Goal: Information Seeking & Learning: Learn about a topic

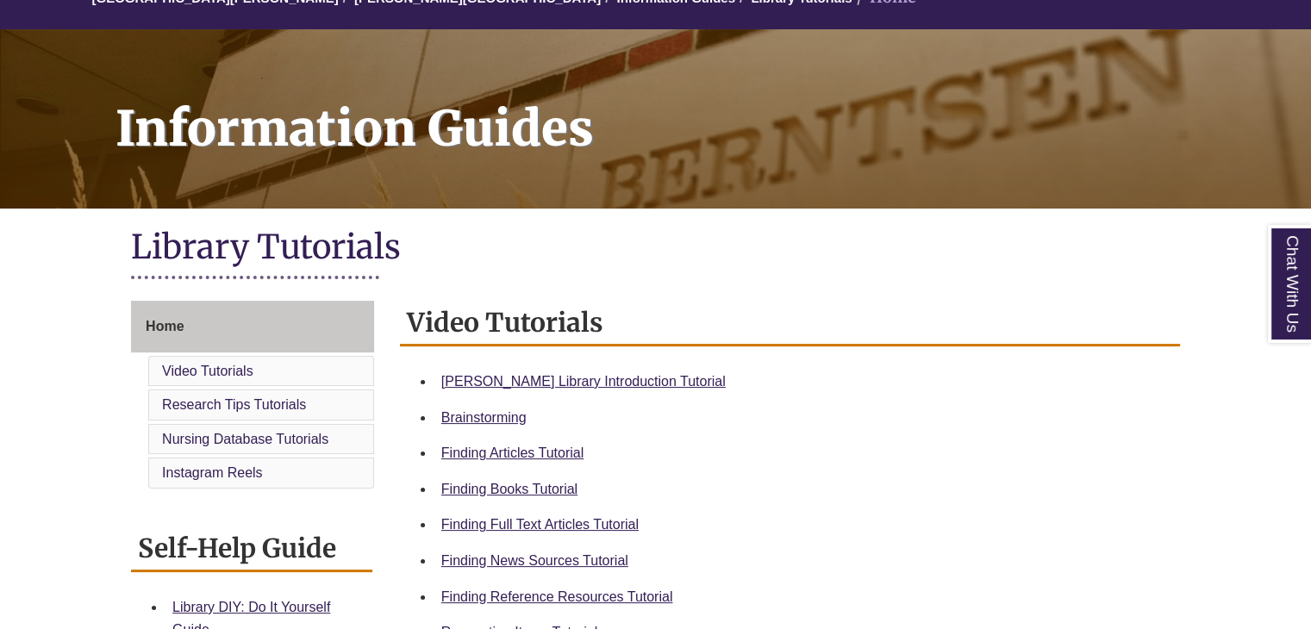
scroll to position [259, 0]
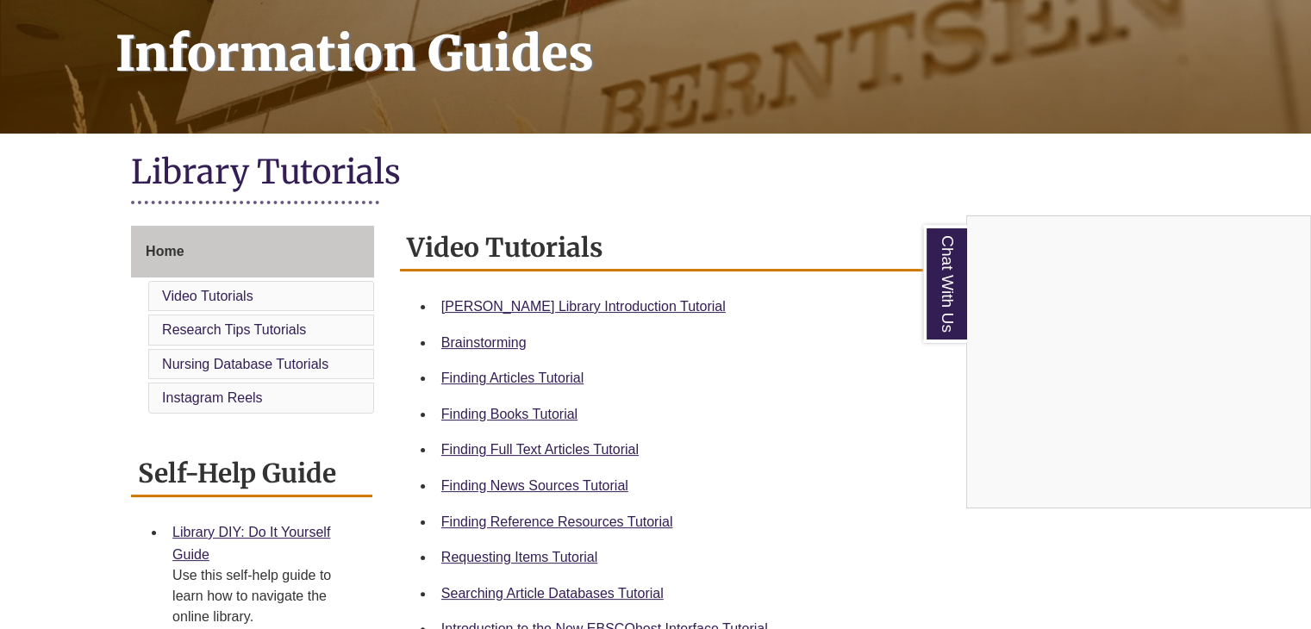
click at [562, 515] on div "Chat With Us" at bounding box center [655, 314] width 1311 height 629
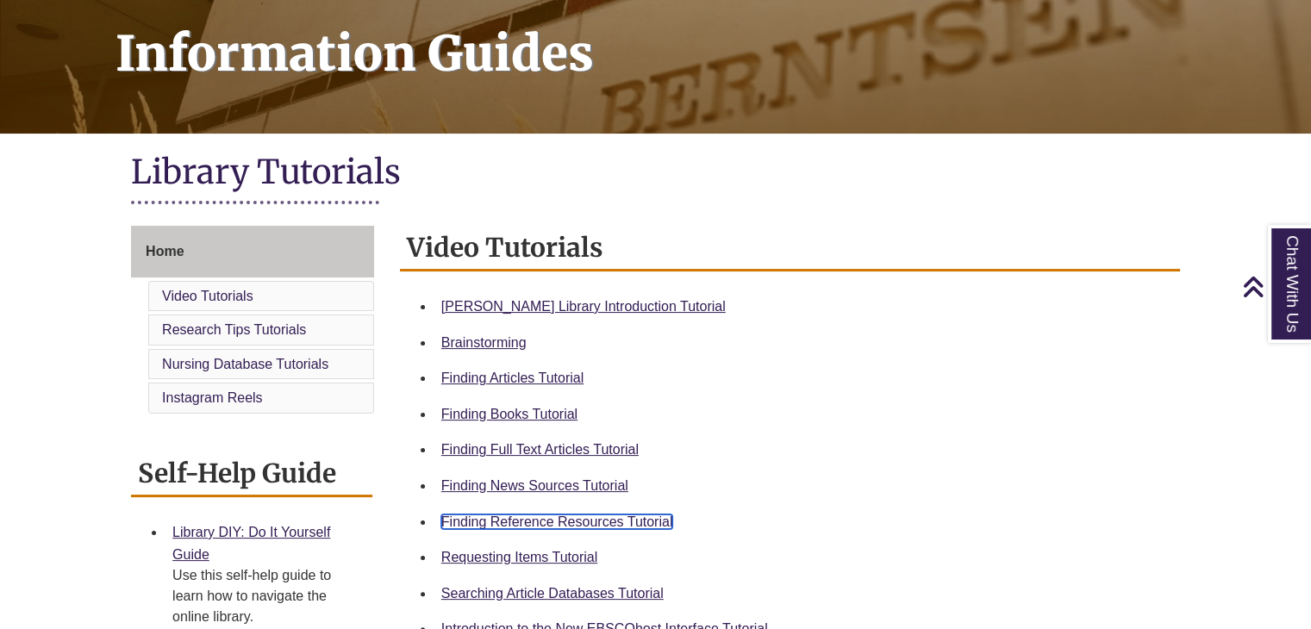
click at [562, 515] on link "Finding Reference Resources Tutorial" at bounding box center [557, 521] width 232 height 15
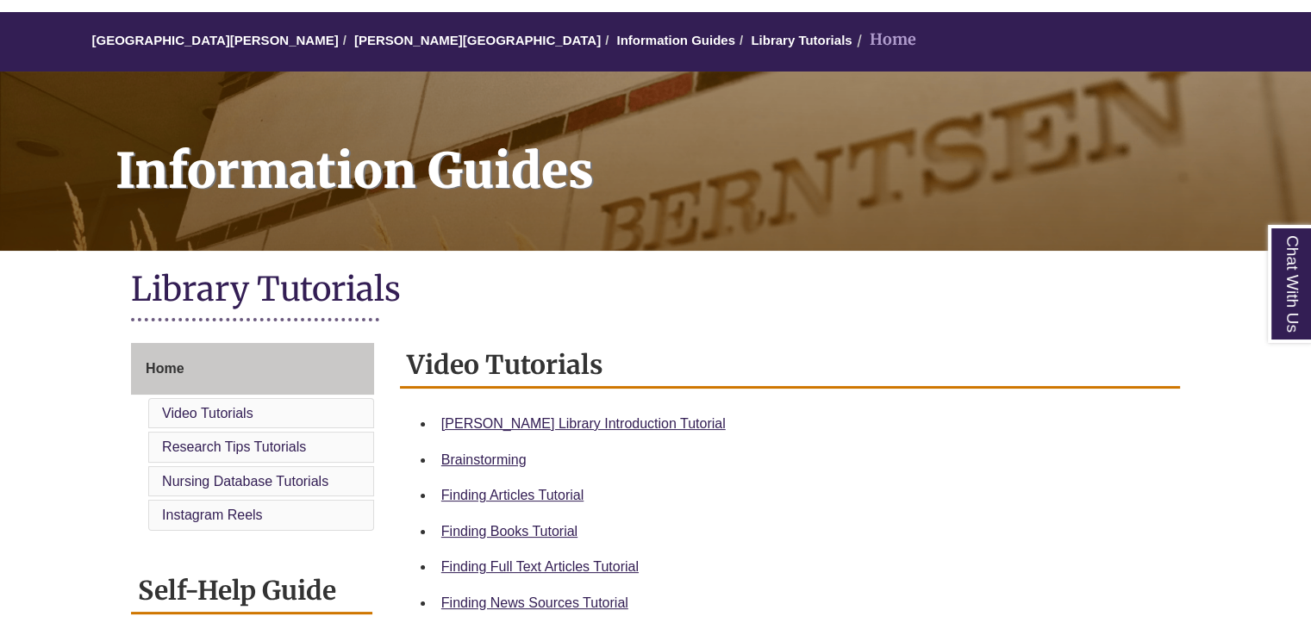
scroll to position [172, 0]
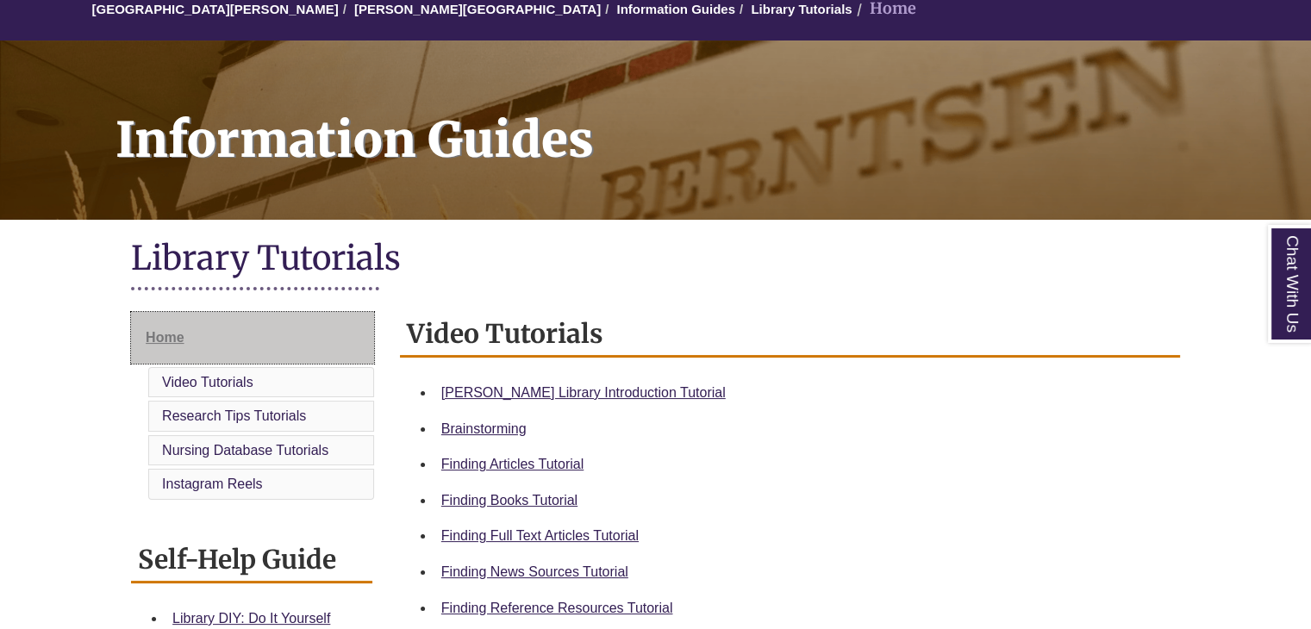
click at [214, 353] on link "Home" at bounding box center [252, 338] width 243 height 52
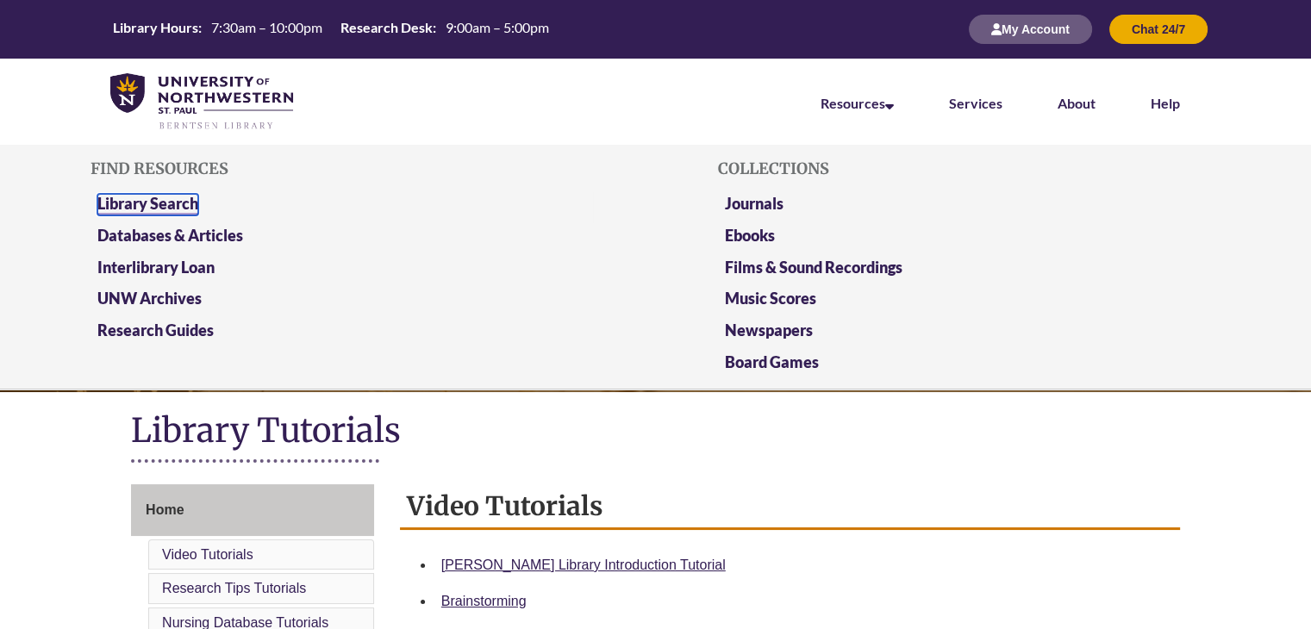
click at [148, 199] on link "Library Search" at bounding box center [147, 205] width 101 height 22
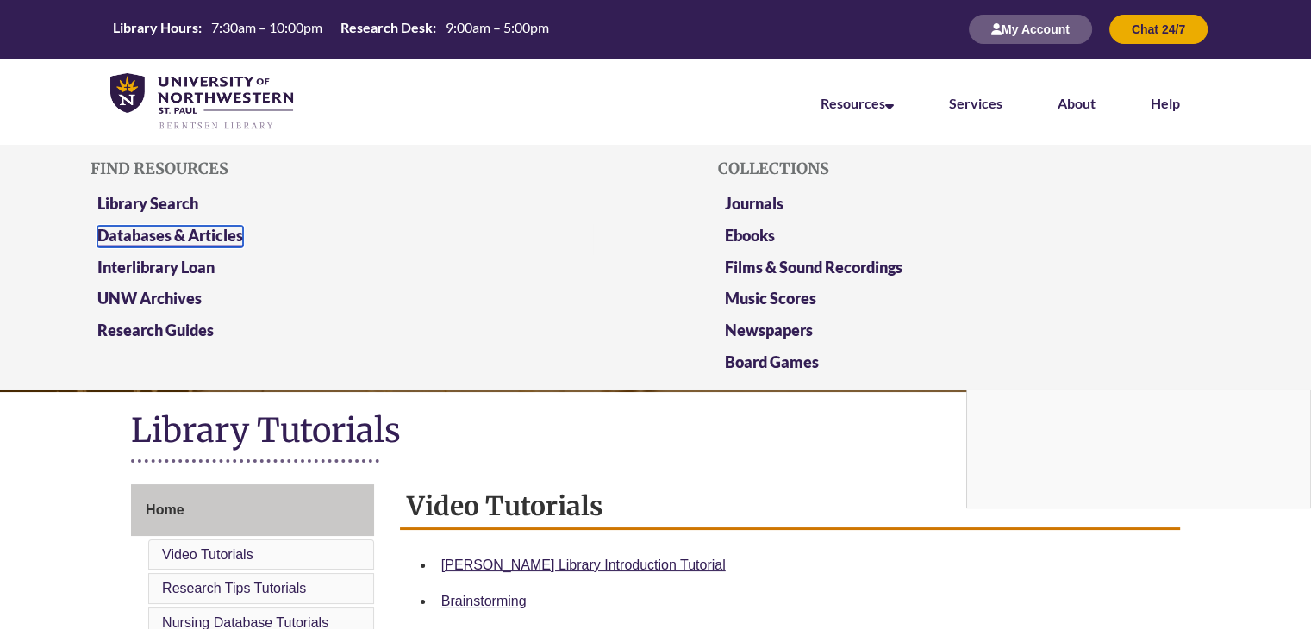
click at [171, 226] on link "Databases & Articles" at bounding box center [170, 237] width 146 height 22
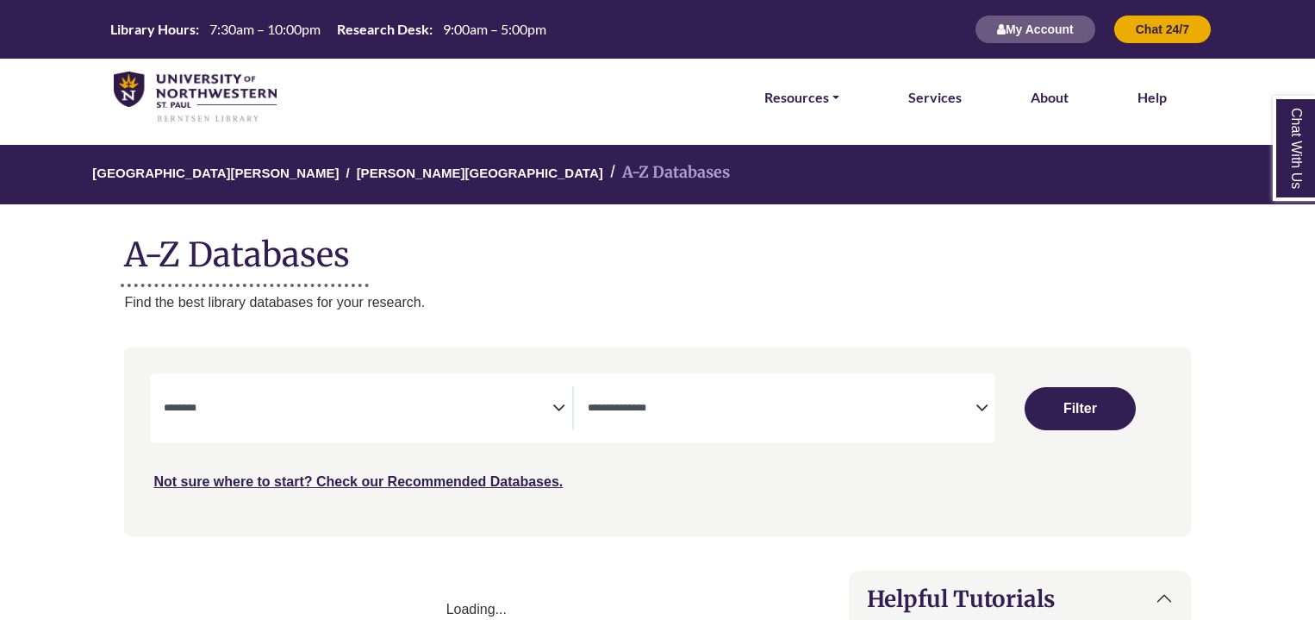
select select "Database Subject Filter"
select select "Database Types Filter"
select select "Database Subject Filter"
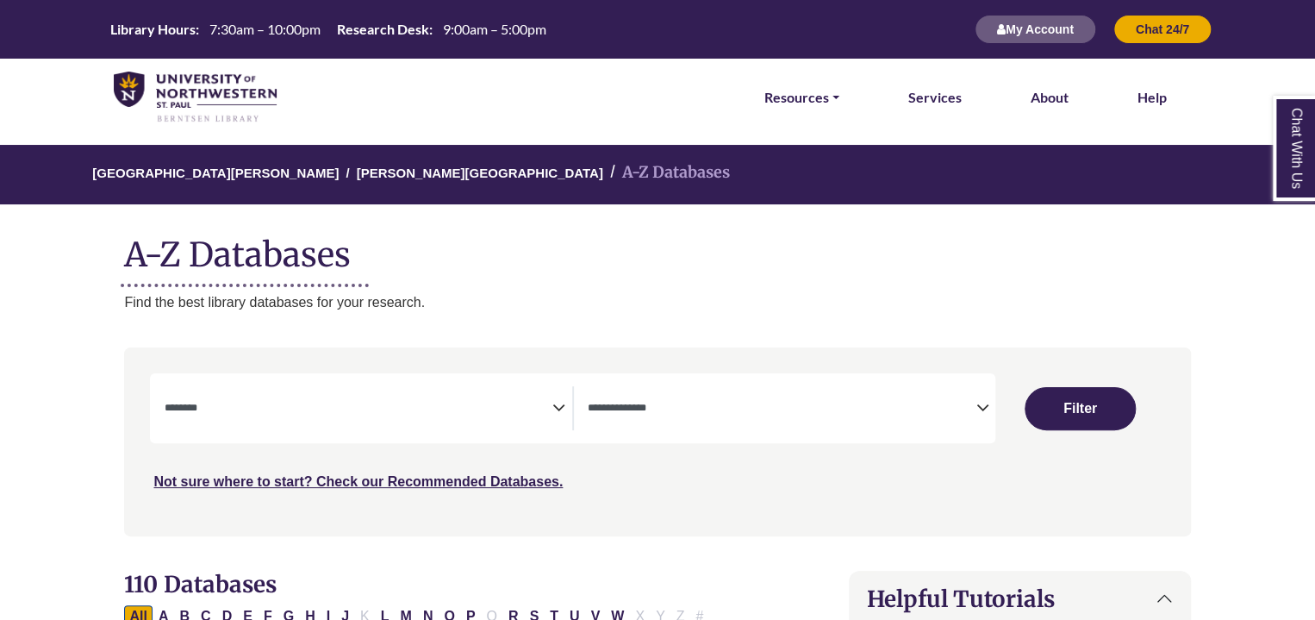
click at [962, 414] on textarea "Search" at bounding box center [782, 409] width 388 height 14
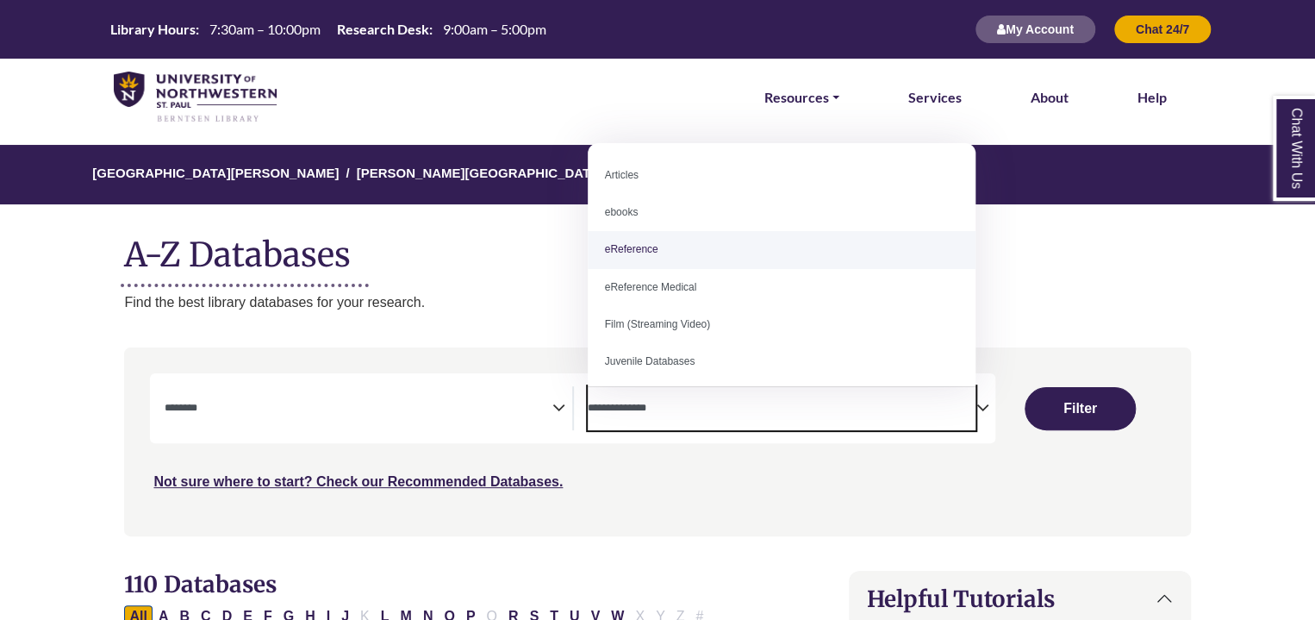
select select "*****"
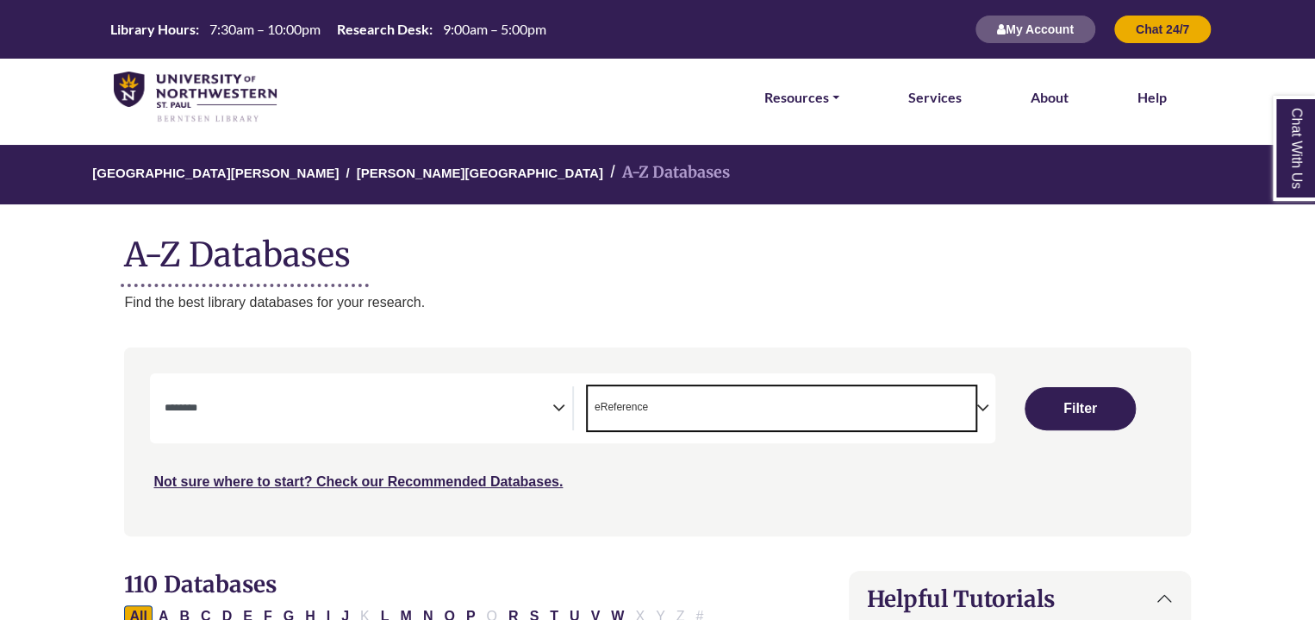
scroll to position [34, 0]
click at [550, 408] on textarea "Search" at bounding box center [358, 409] width 388 height 14
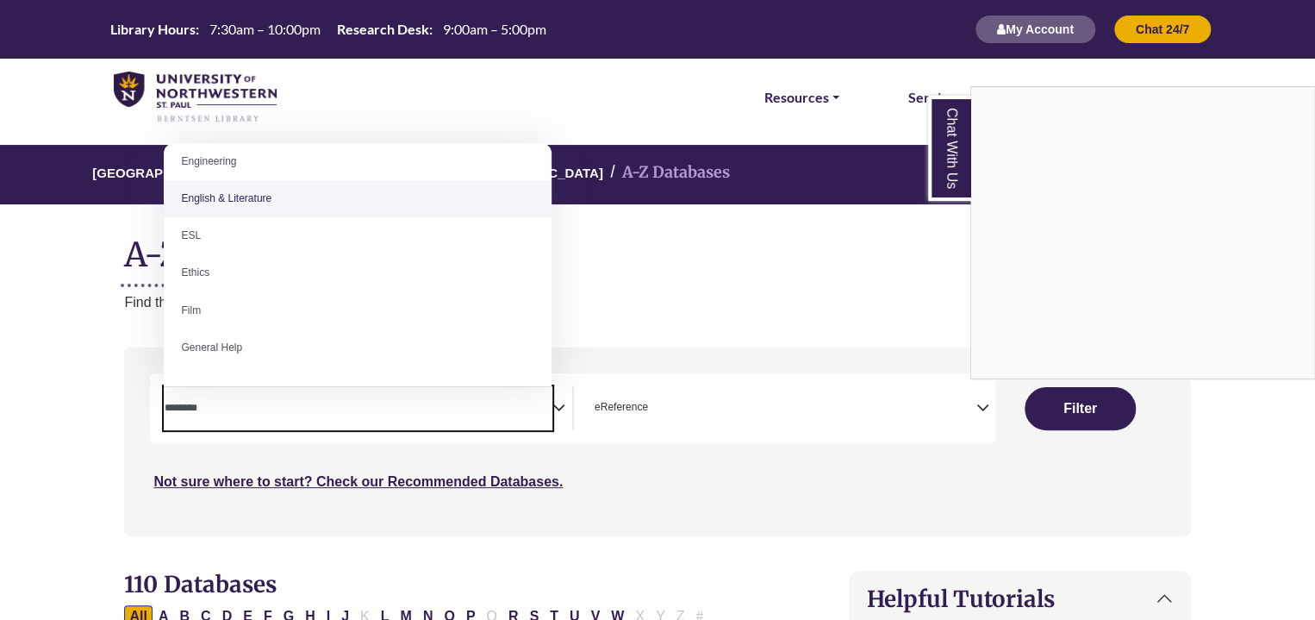
scroll to position [603, 0]
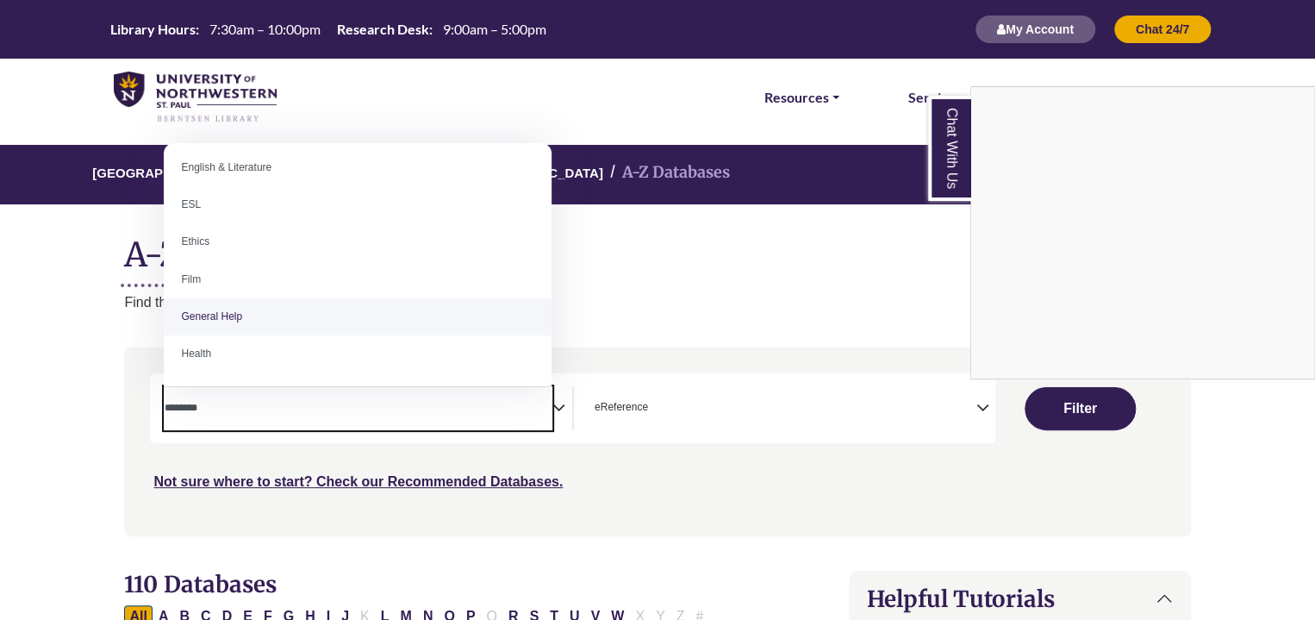
select select "*****"
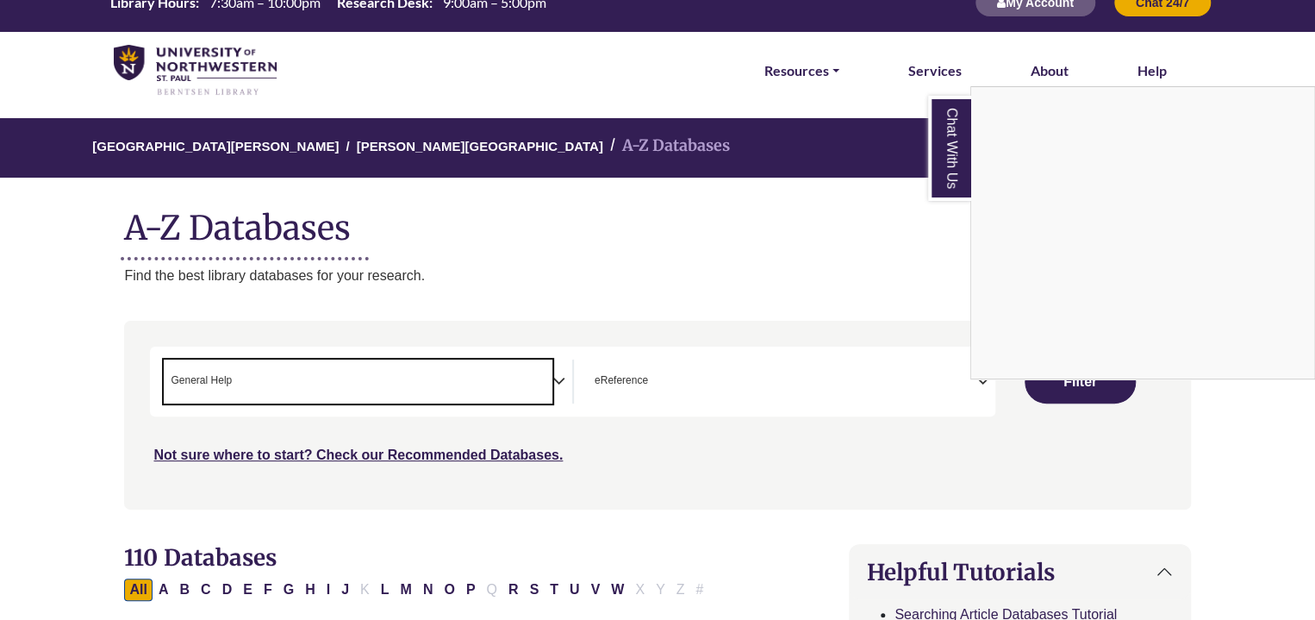
scroll to position [0, 0]
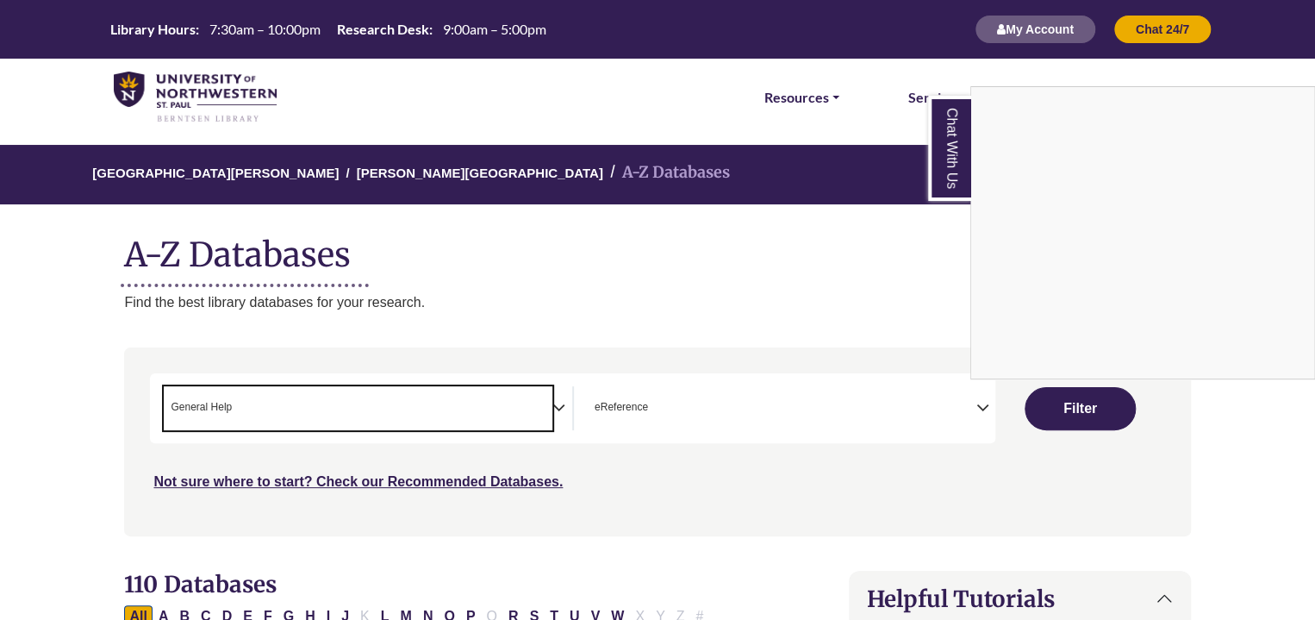
click at [1065, 420] on div "Chat With Us" at bounding box center [657, 310] width 1315 height 620
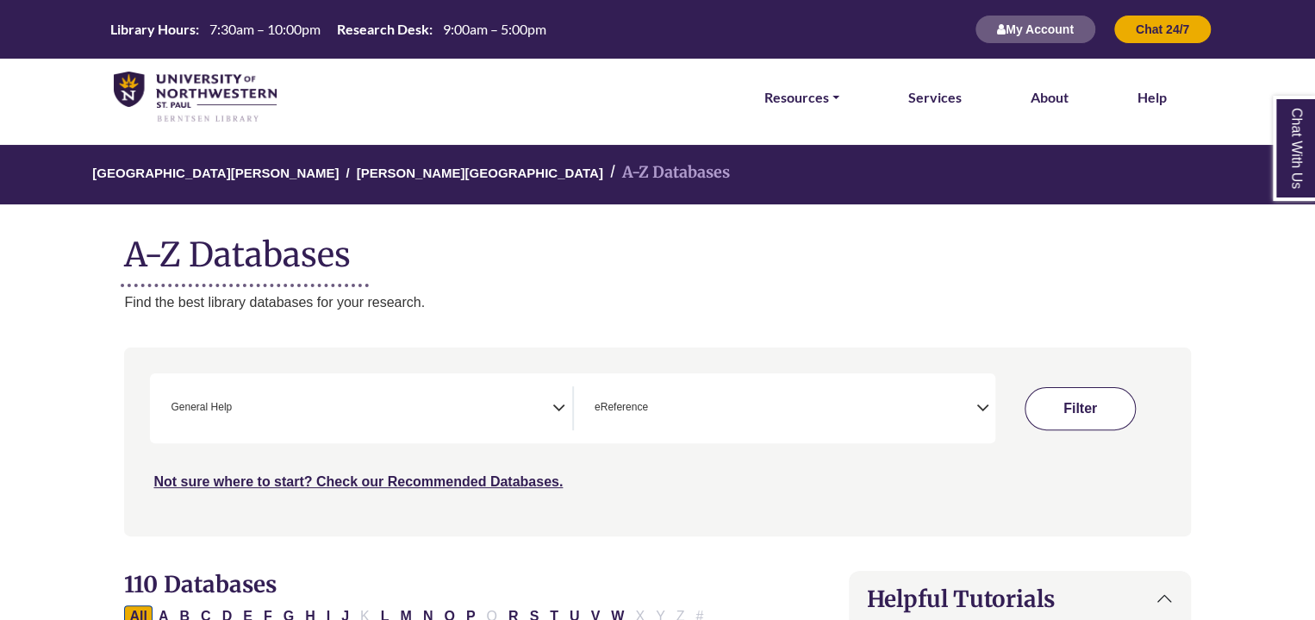
click at [1065, 411] on button "Filter" at bounding box center [1080, 408] width 111 height 43
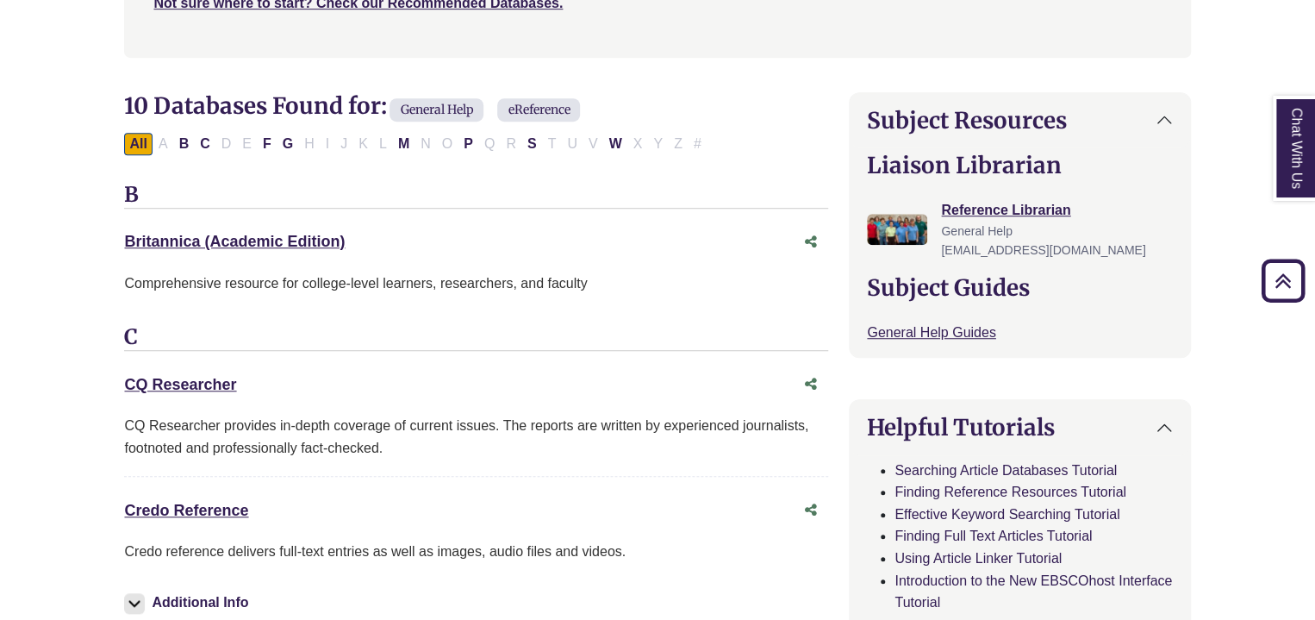
scroll to position [517, 0]
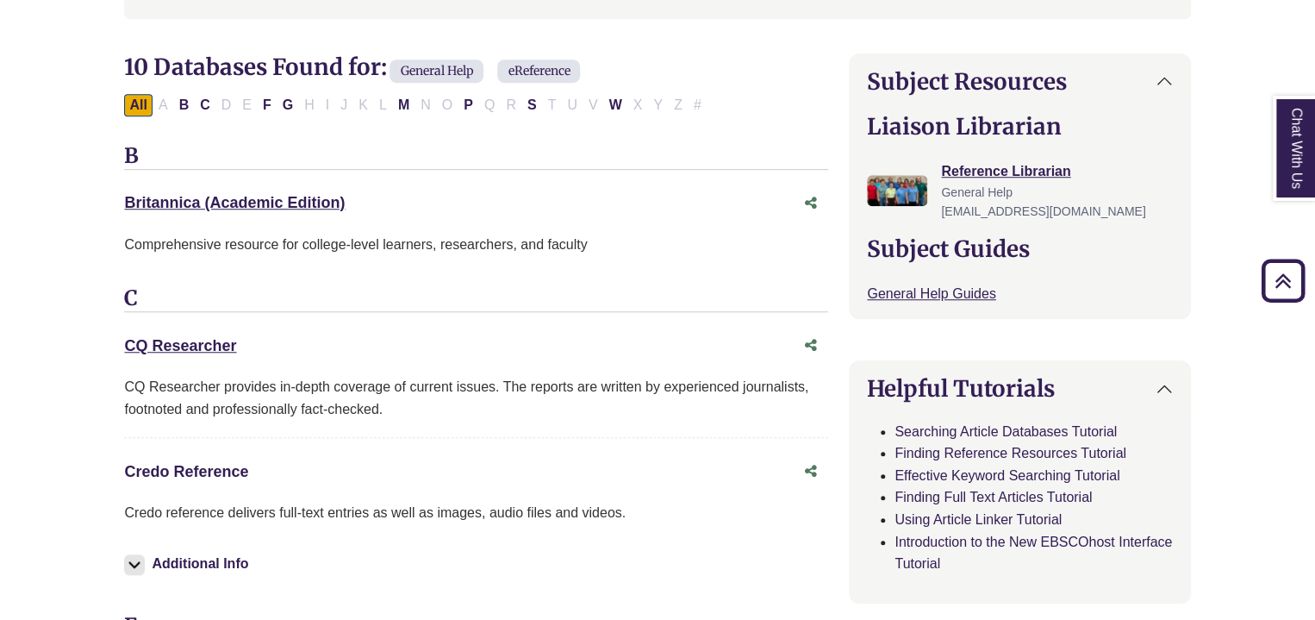
click at [193, 464] on link "Credo Reference This link opens in a new window" at bounding box center [186, 471] width 124 height 17
click at [465, 108] on button "P" at bounding box center [468, 105] width 20 height 22
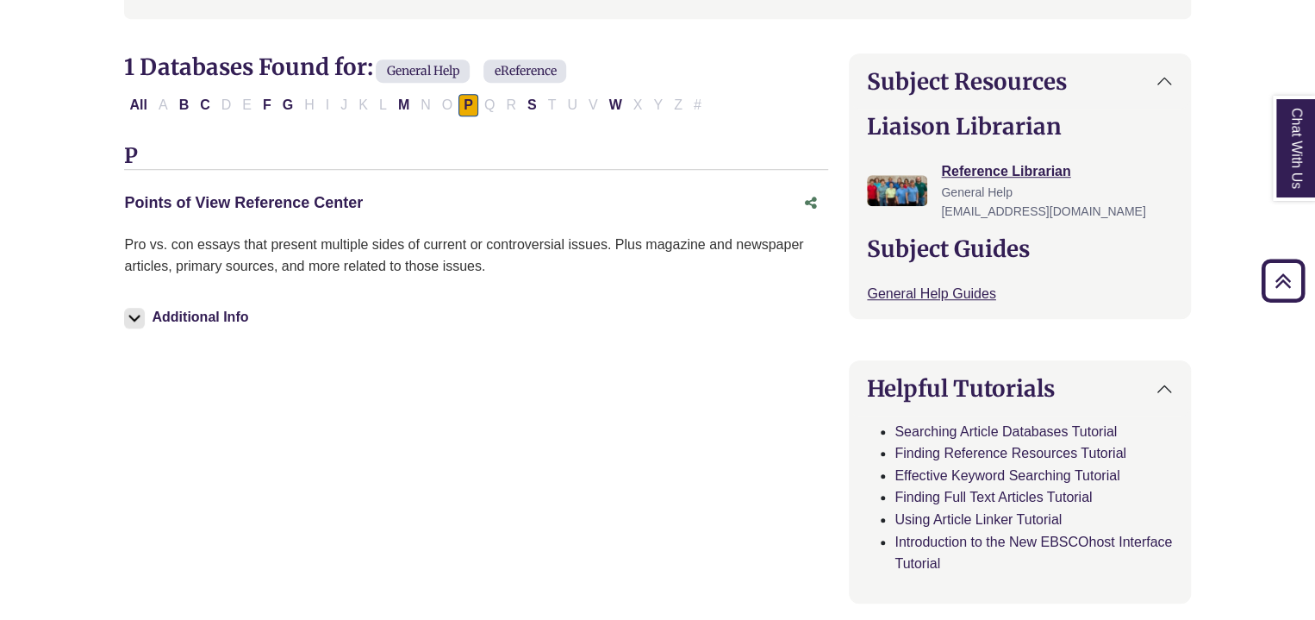
click at [321, 202] on link "Points of View Reference Center This link opens in a new window" at bounding box center [243, 202] width 239 height 17
